Goal: Task Accomplishment & Management: Use online tool/utility

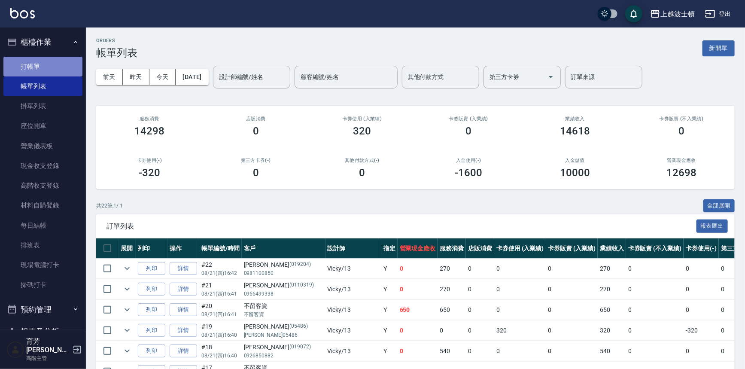
click at [51, 59] on link "打帳單" at bounding box center [42, 67] width 79 height 20
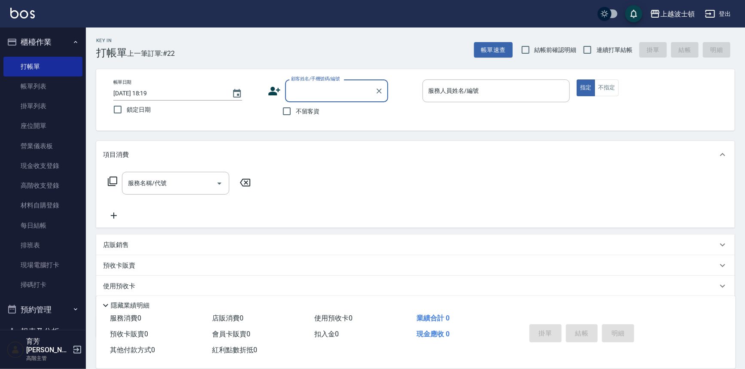
click at [290, 91] on input "顧客姓名/手機號碼/編號" at bounding box center [330, 90] width 82 height 15
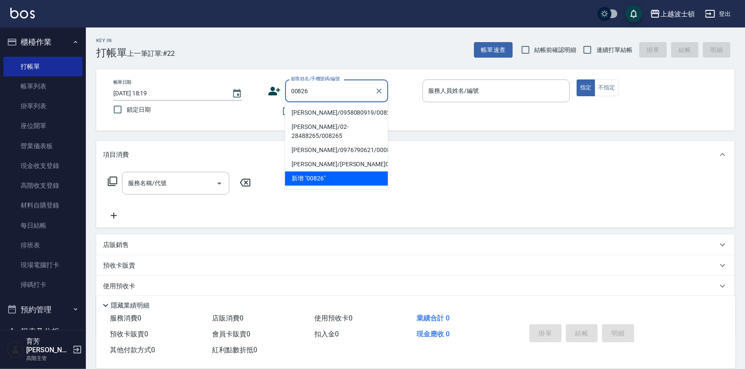
click at [313, 114] on li "[PERSON_NAME]/0958080919/00826" at bounding box center [336, 113] width 103 height 14
type input "[PERSON_NAME]/0958080919/00826"
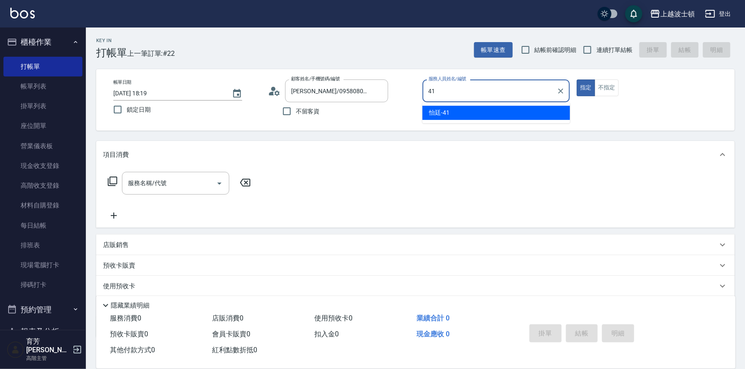
type input "怡廷-41"
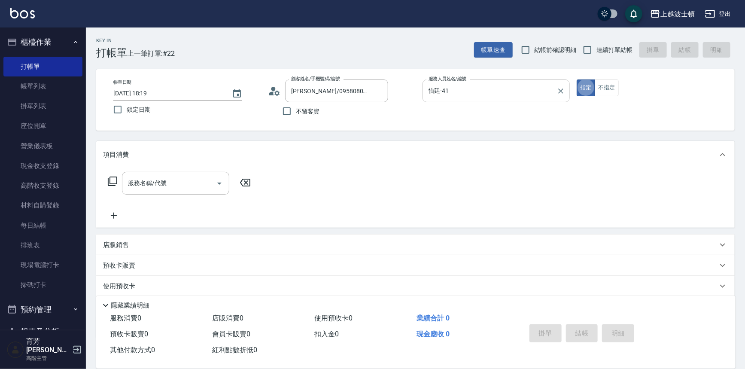
type button "true"
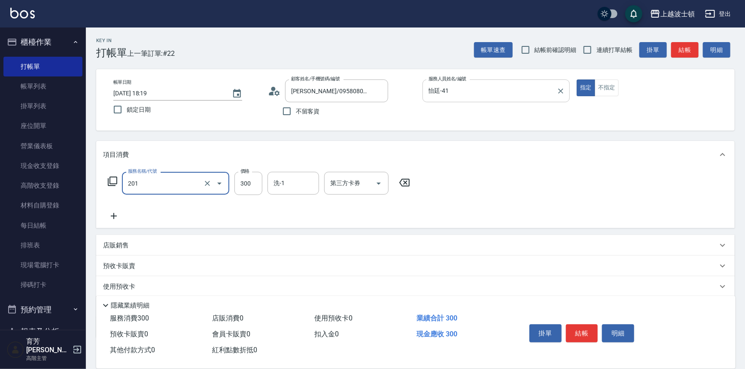
type input "洗髮(201)"
type input "270"
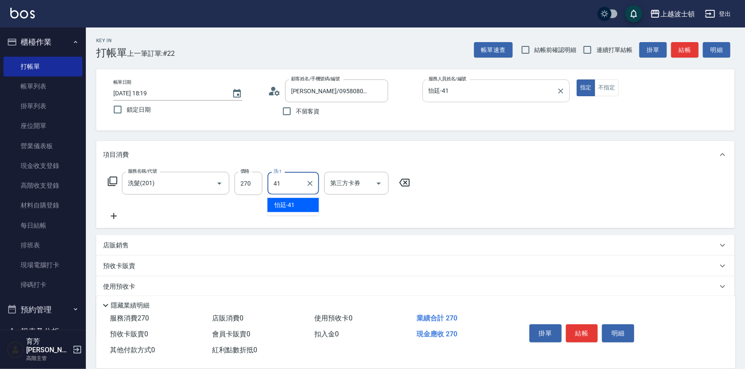
type input "怡廷-41"
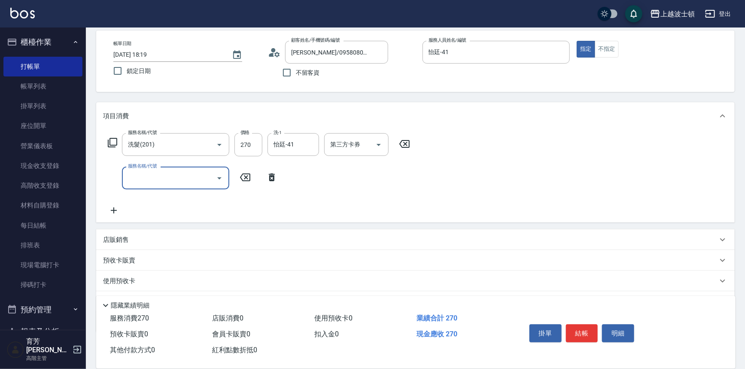
scroll to position [82, 0]
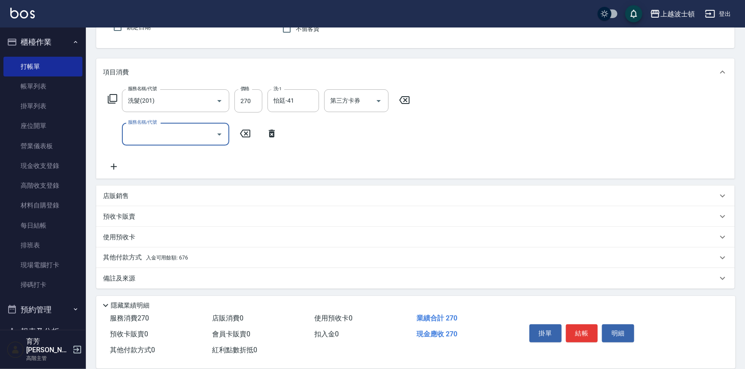
click at [188, 251] on div "其他付款方式 入金可用餘額: 676" at bounding box center [415, 257] width 638 height 21
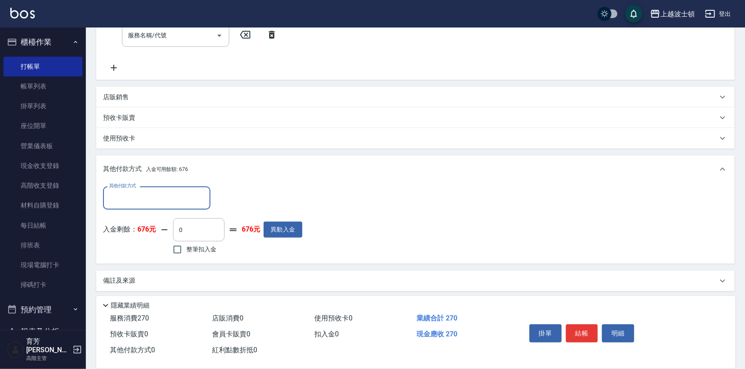
scroll to position [184, 0]
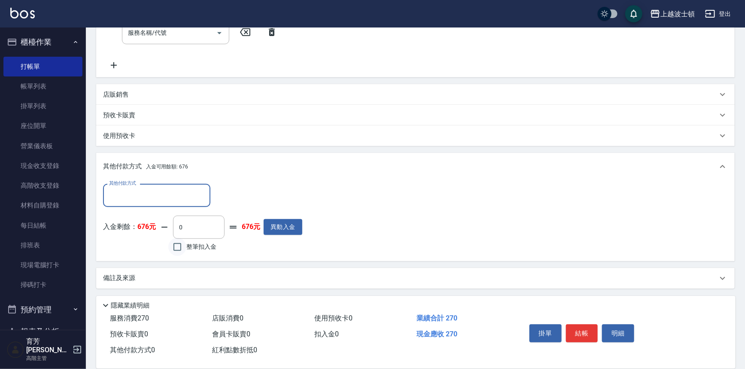
click at [181, 243] on input "整筆扣入金" at bounding box center [177, 247] width 18 height 18
checkbox input "true"
type input "270"
click at [582, 331] on button "結帳" at bounding box center [582, 333] width 32 height 18
